Goal: Find specific page/section: Find specific page/section

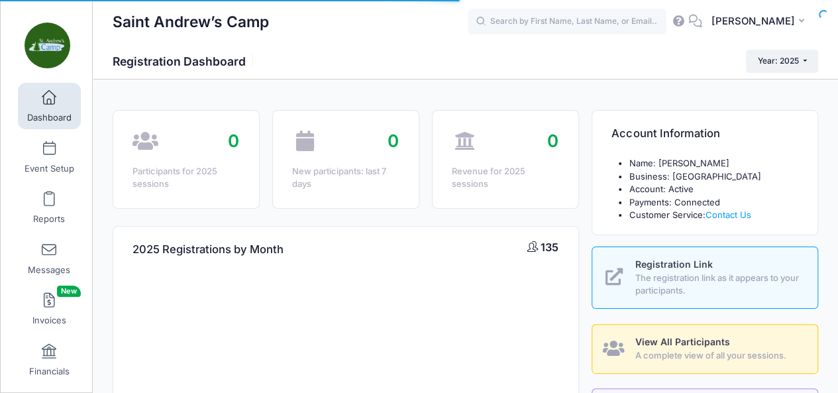
select select
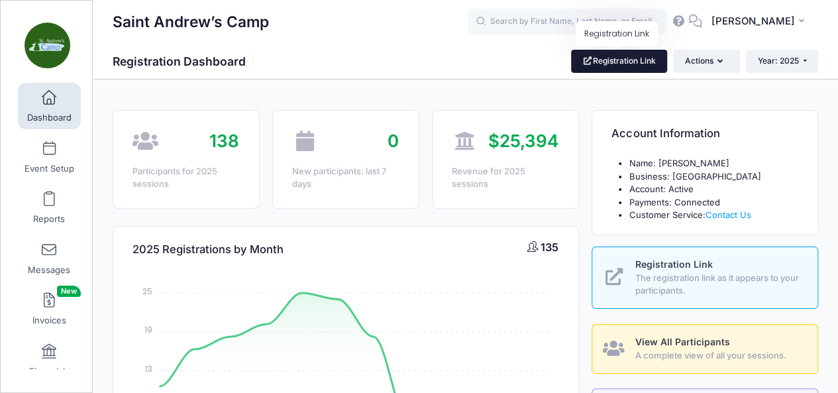
click at [623, 66] on link "Registration Link" at bounding box center [619, 61] width 96 height 23
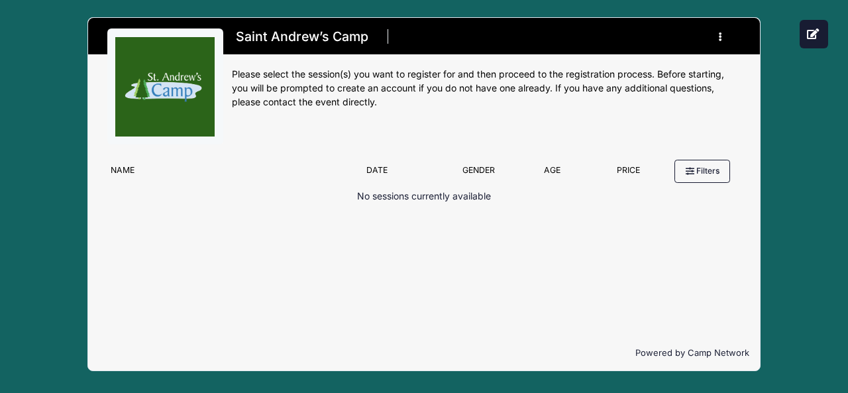
click at [62, 139] on div "Saint Andrew’s Camp Register My Profile My Events My Registrations" at bounding box center [424, 194] width 809 height 388
